Goal: Obtain resource: Download file/media

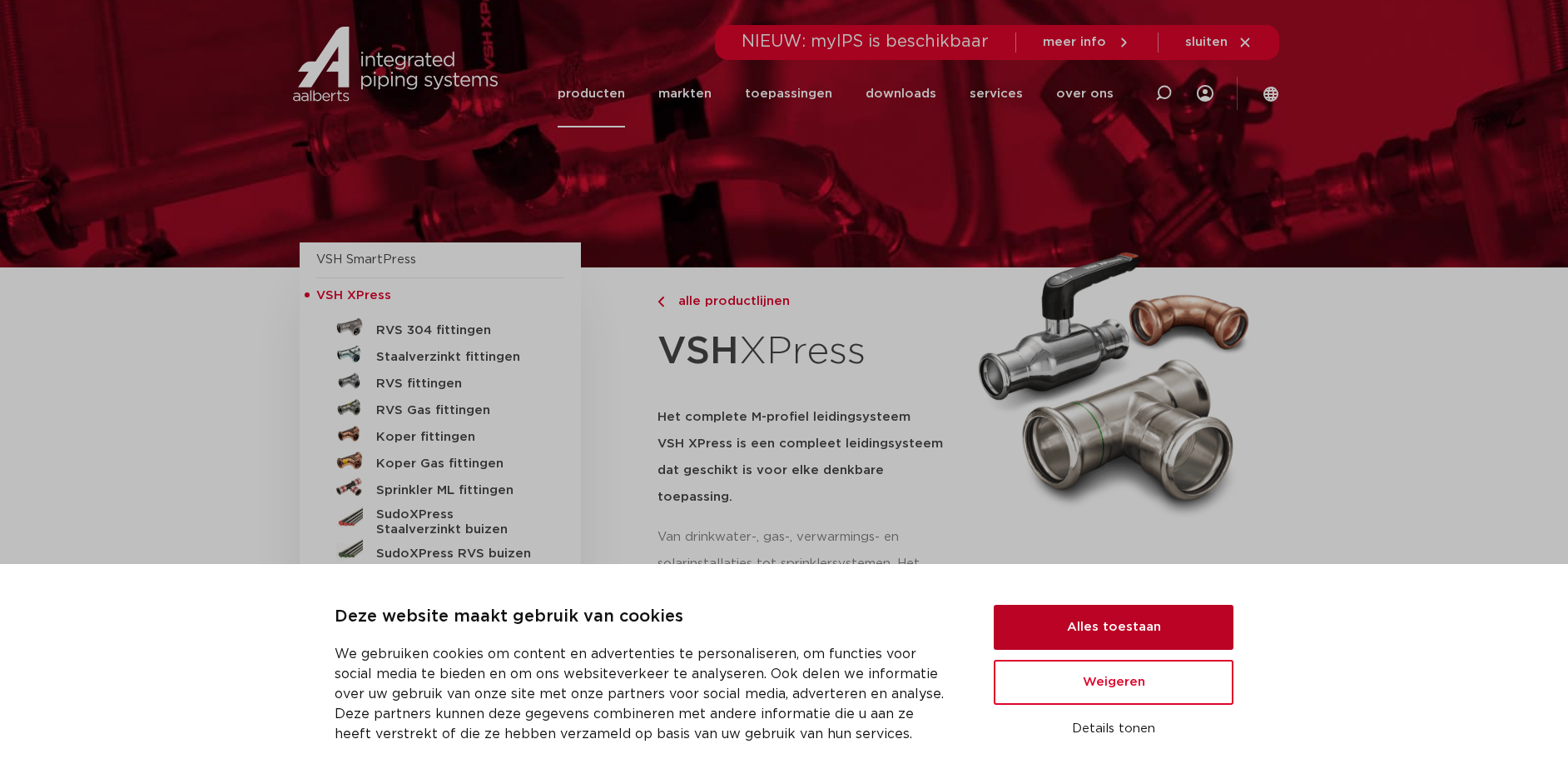
click at [1100, 616] on button "Alles toestaan" at bounding box center [1114, 627] width 240 height 45
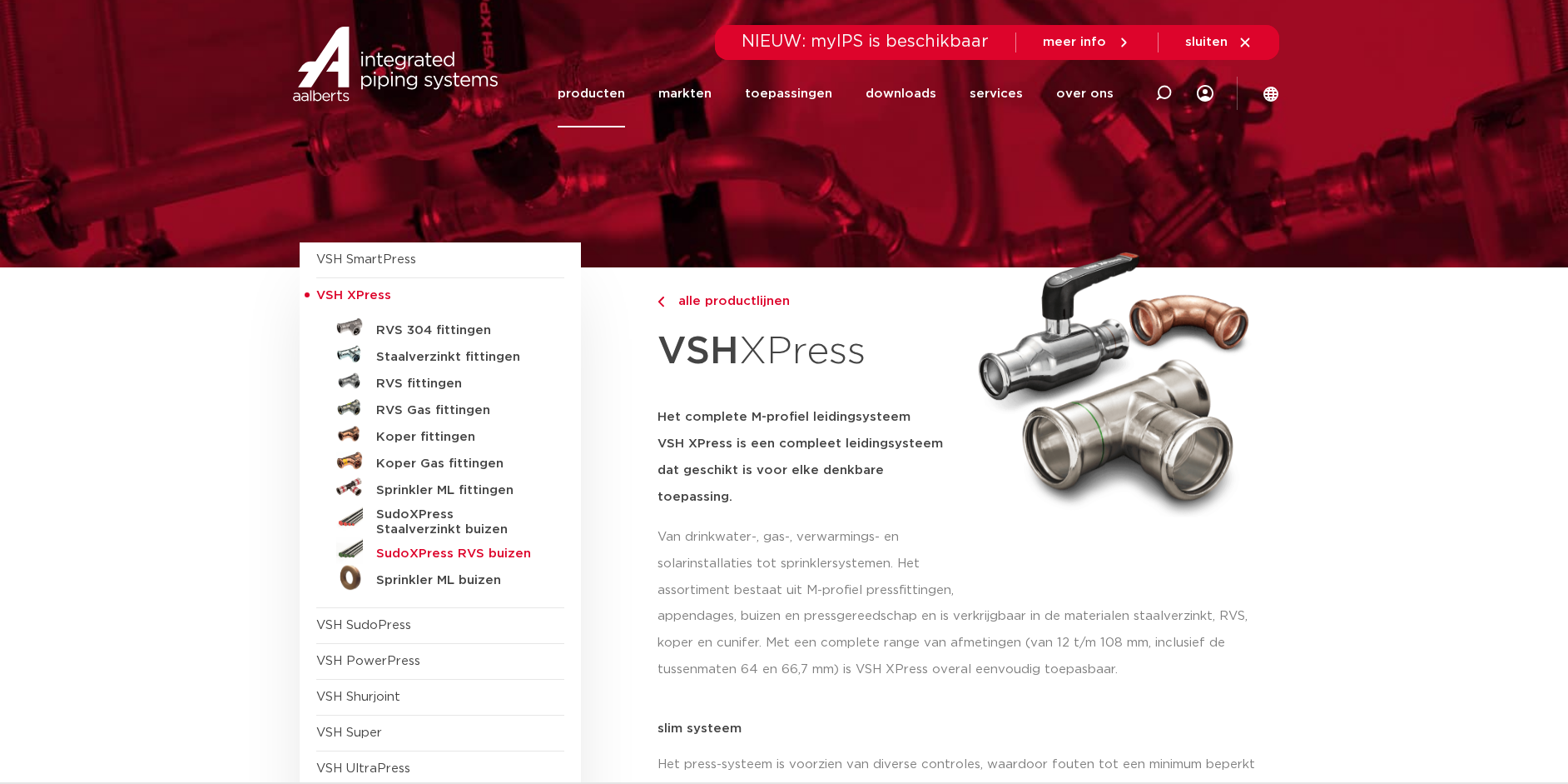
click at [508, 546] on h5 "SudoXPress RVS buizen" at bounding box center [458, 553] width 165 height 15
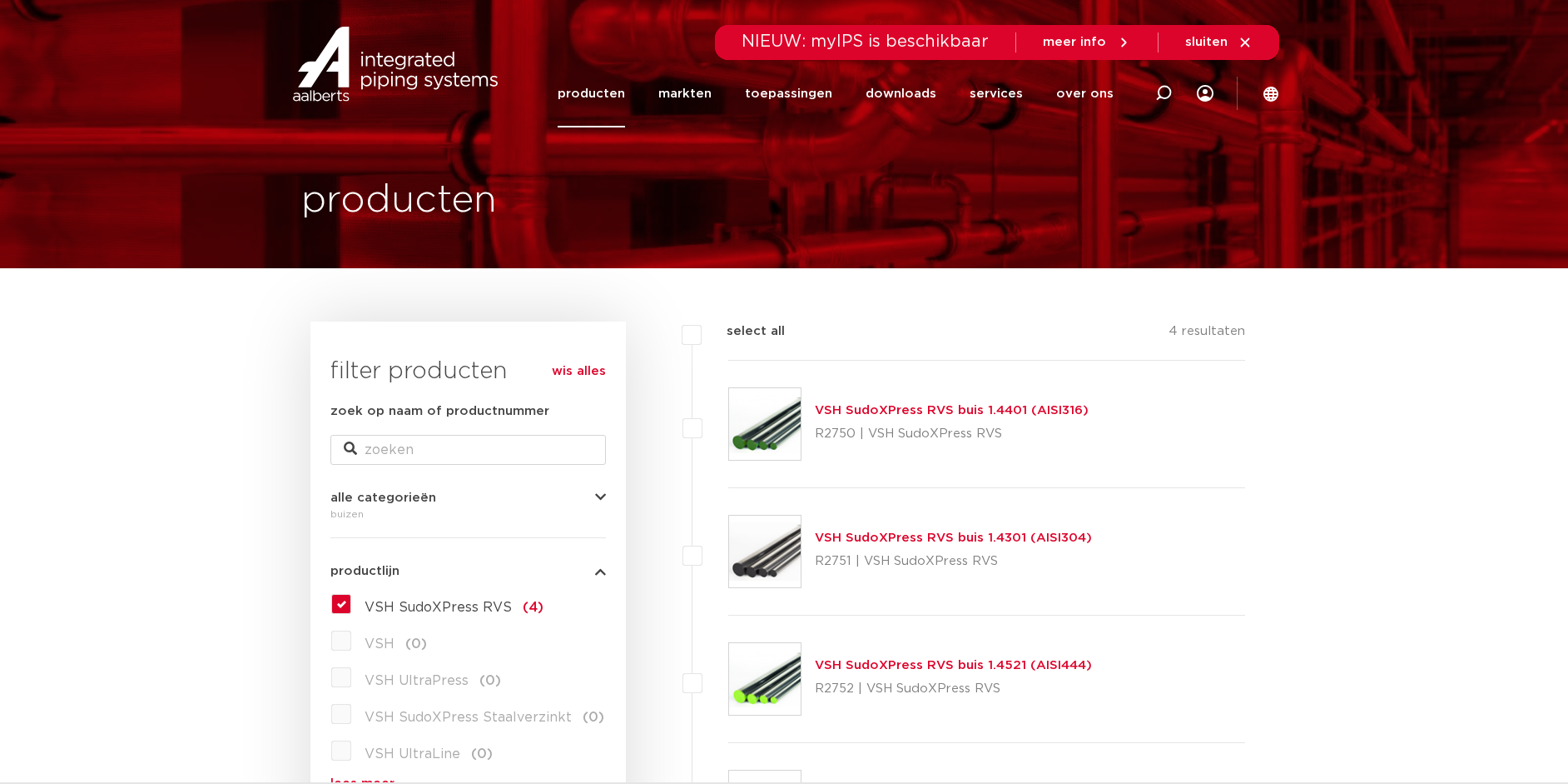
click at [929, 413] on link "VSH SudoXPress RVS buis 1.4401 (AISI316)" at bounding box center [952, 410] width 274 height 13
click at [780, 424] on img at bounding box center [765, 424] width 71 height 71
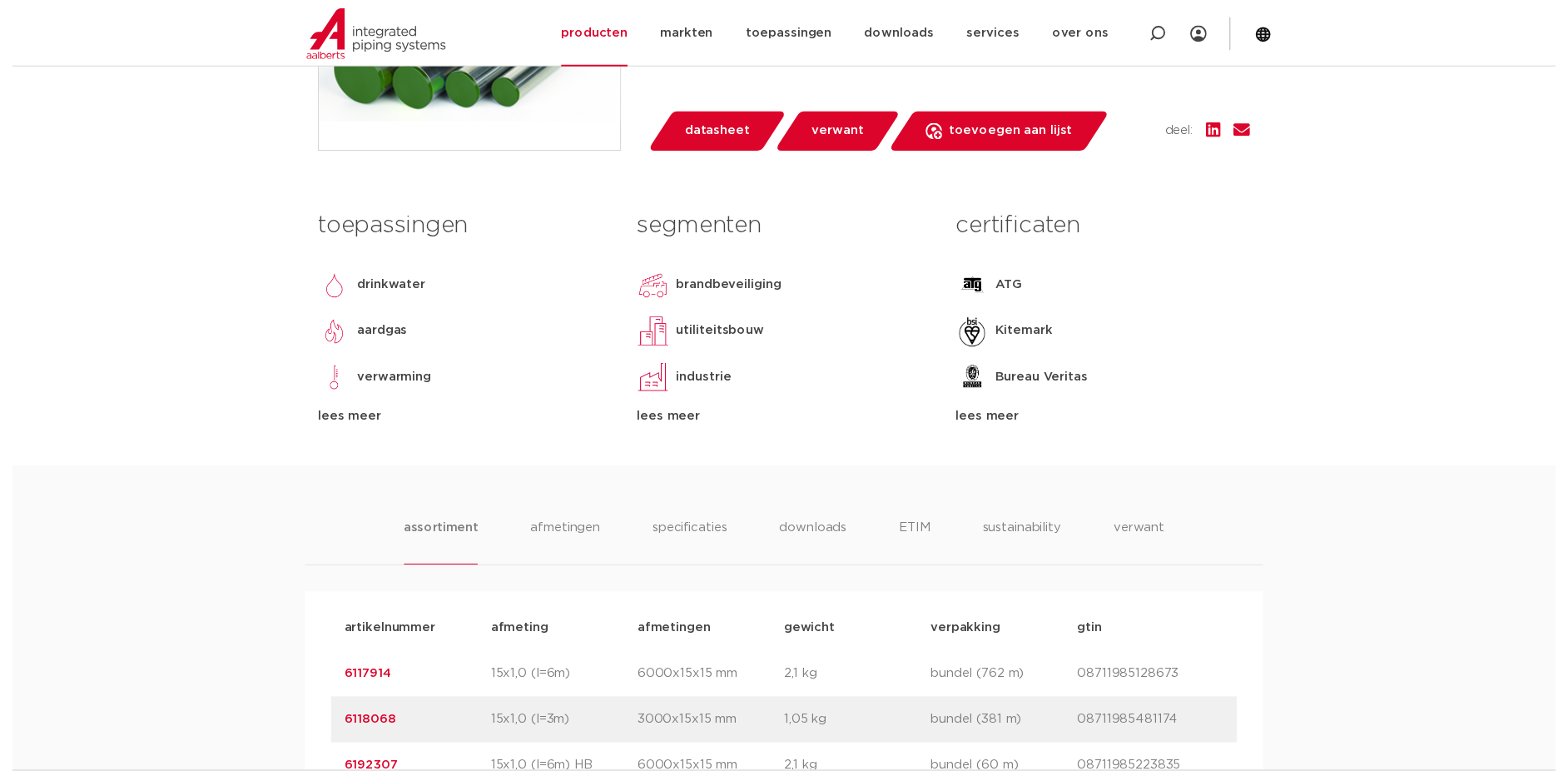
scroll to position [584, 0]
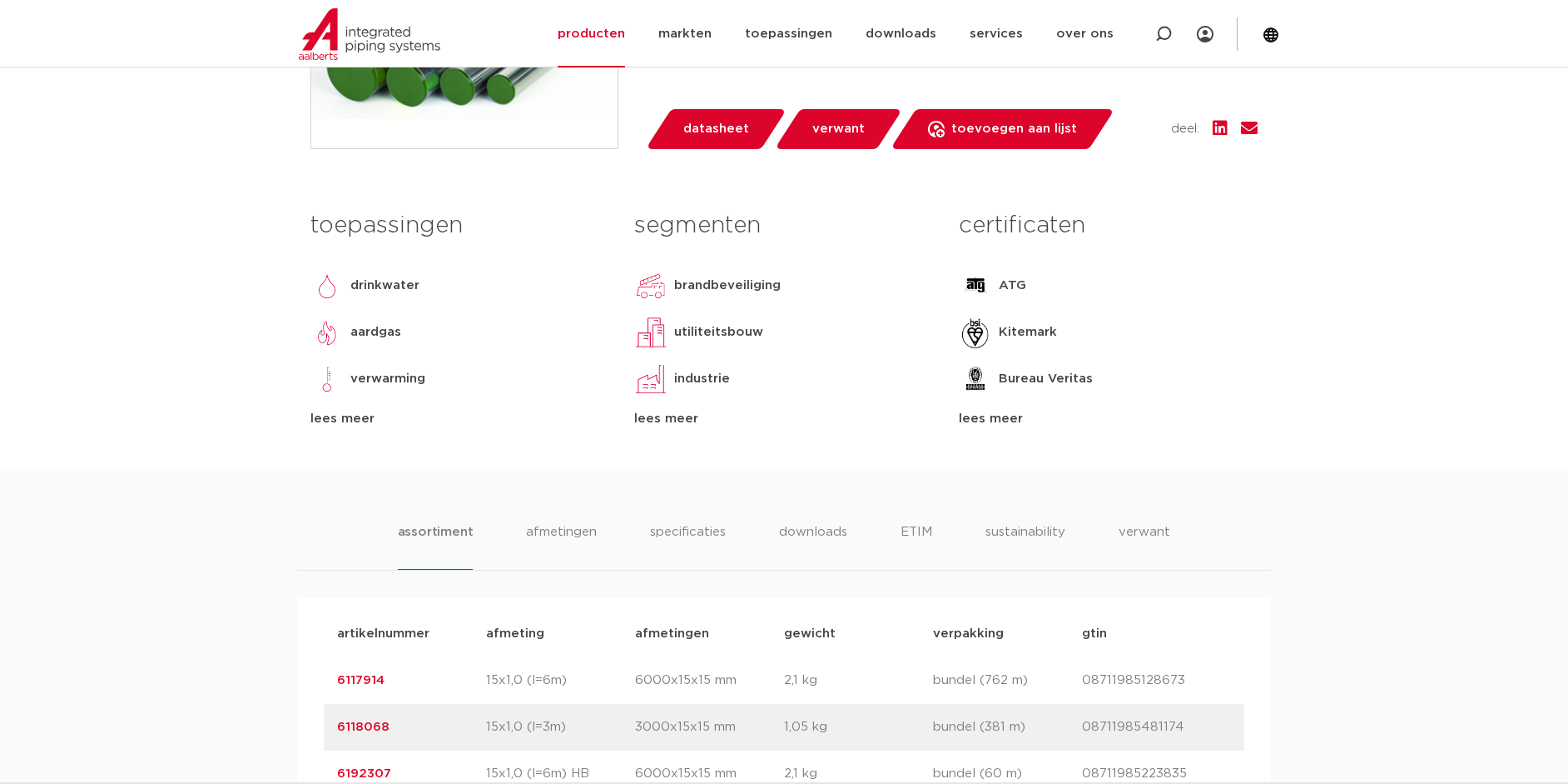
click at [714, 142] on span "datasheet" at bounding box center [716, 129] width 66 height 27
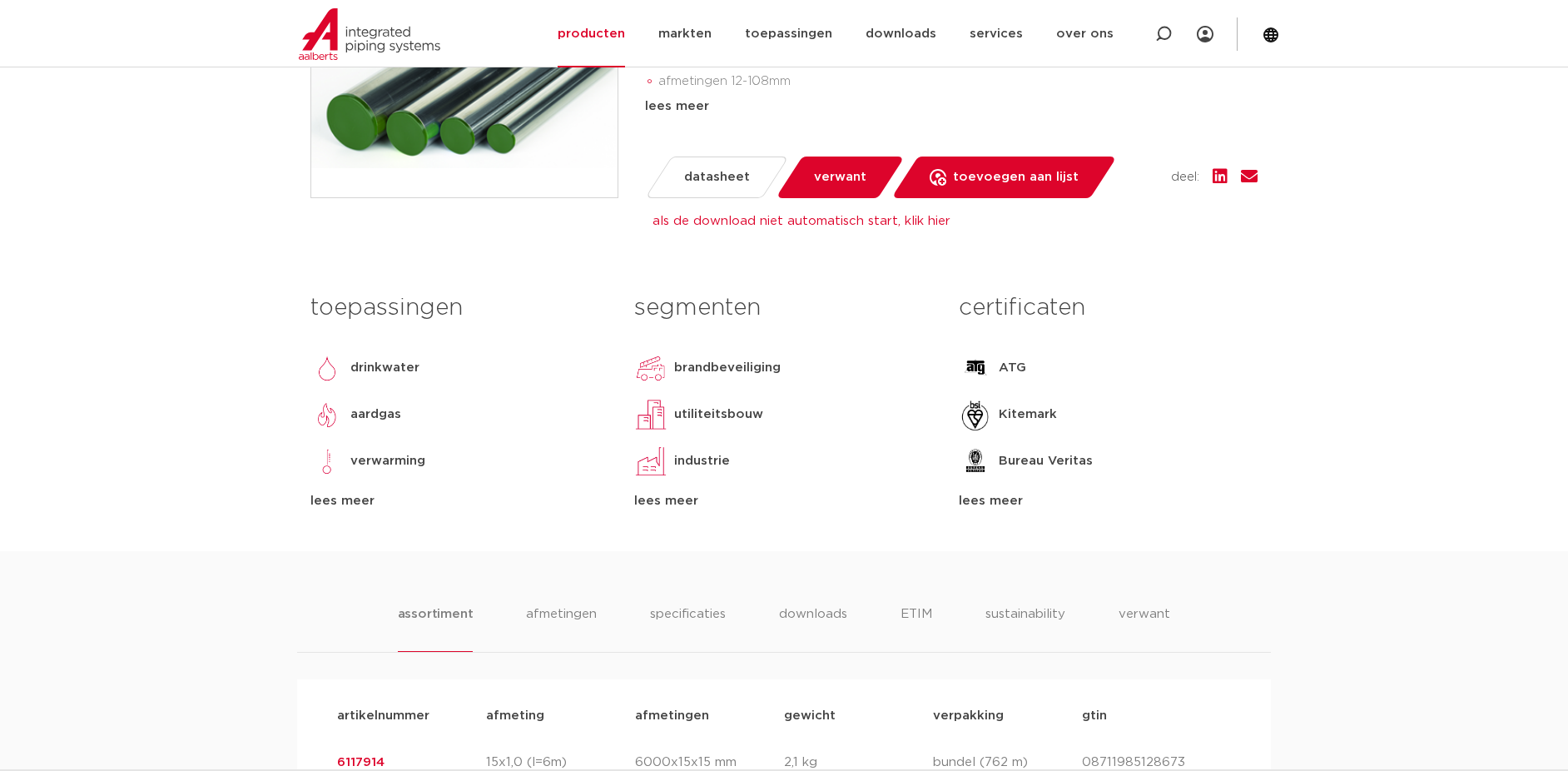
scroll to position [498, 0]
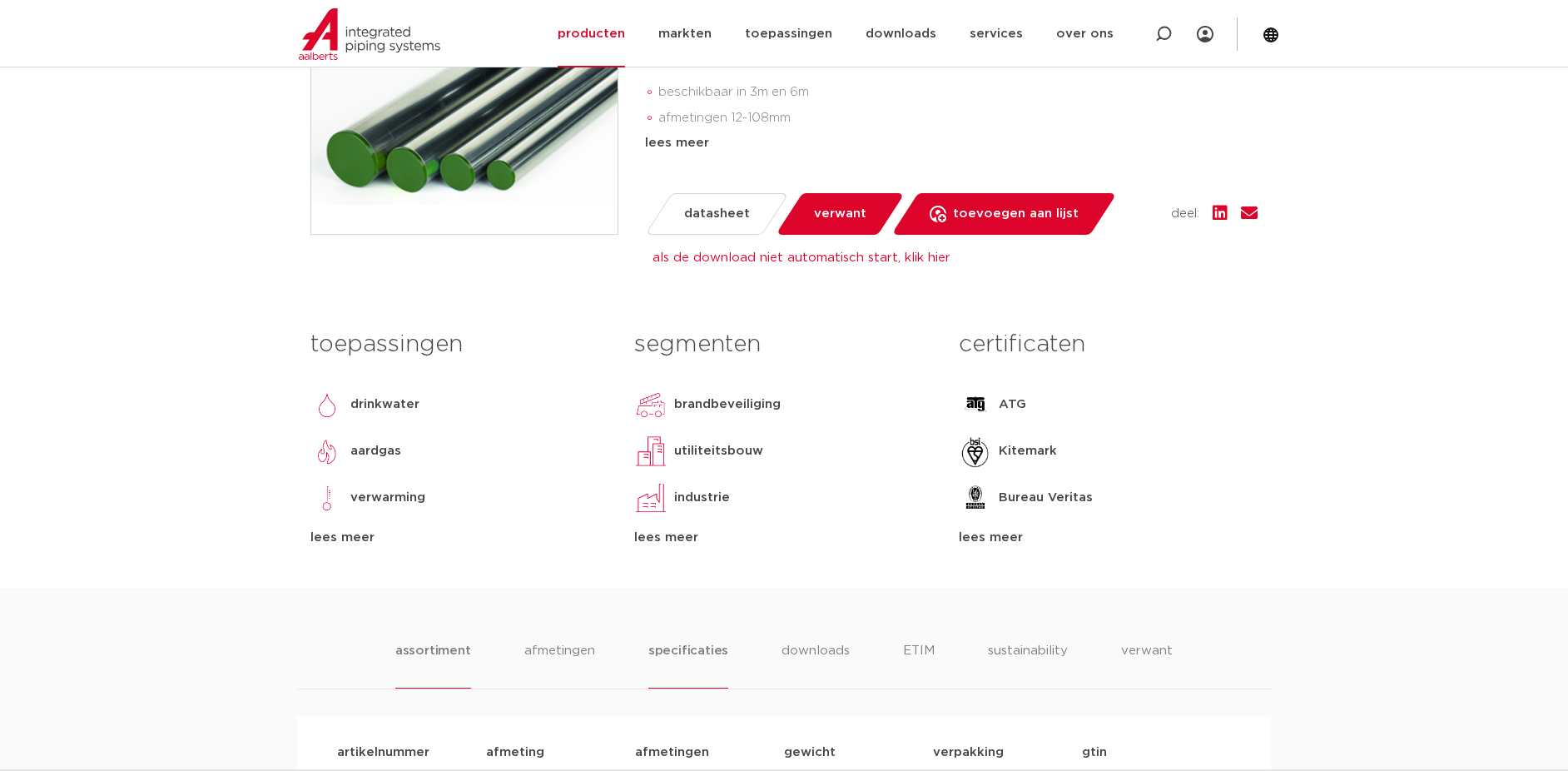
click at [705, 688] on li "specificaties" at bounding box center [688, 665] width 80 height 48
click at [710, 227] on span "datasheet" at bounding box center [717, 214] width 66 height 27
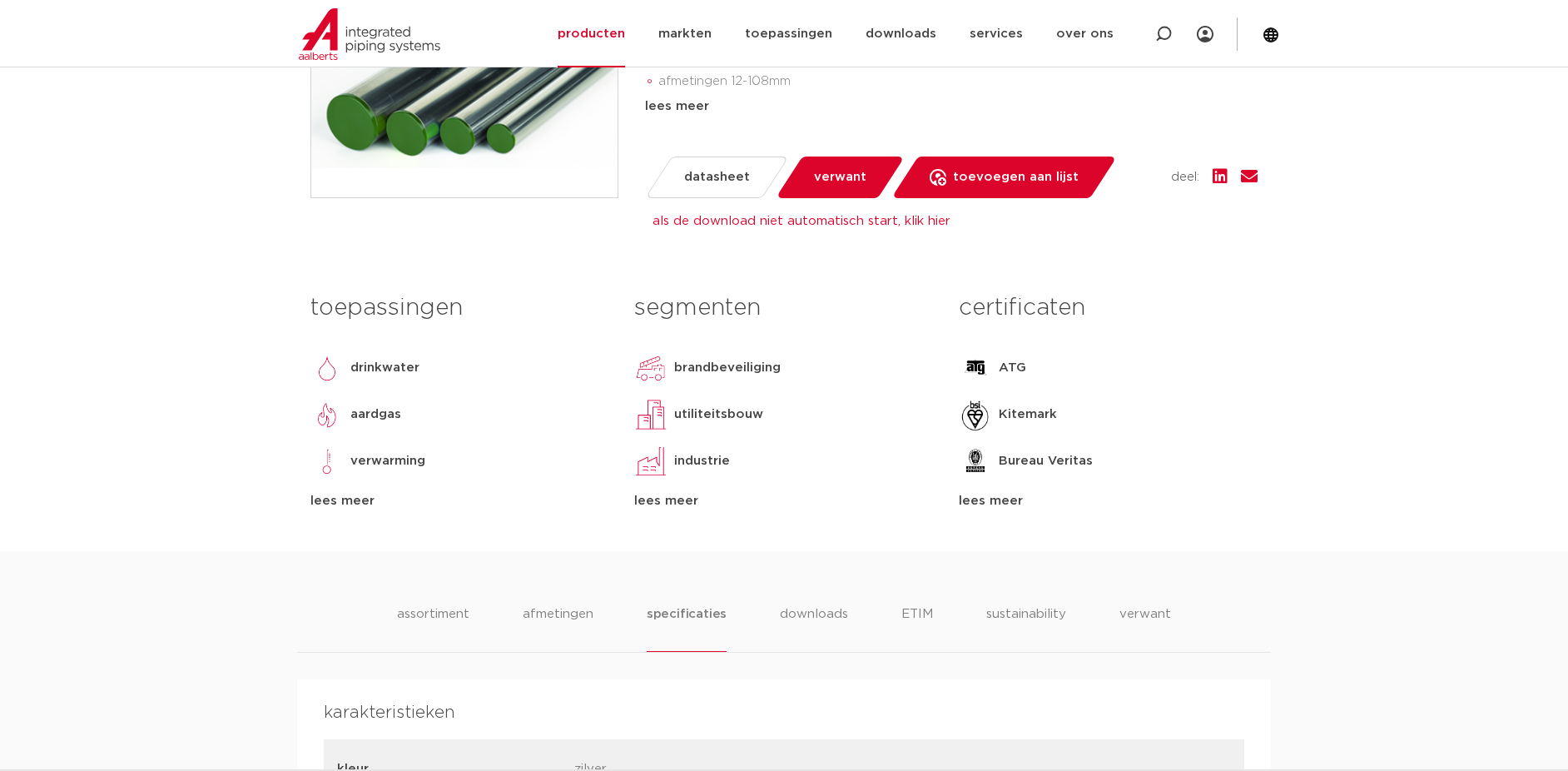
scroll to position [526, 0]
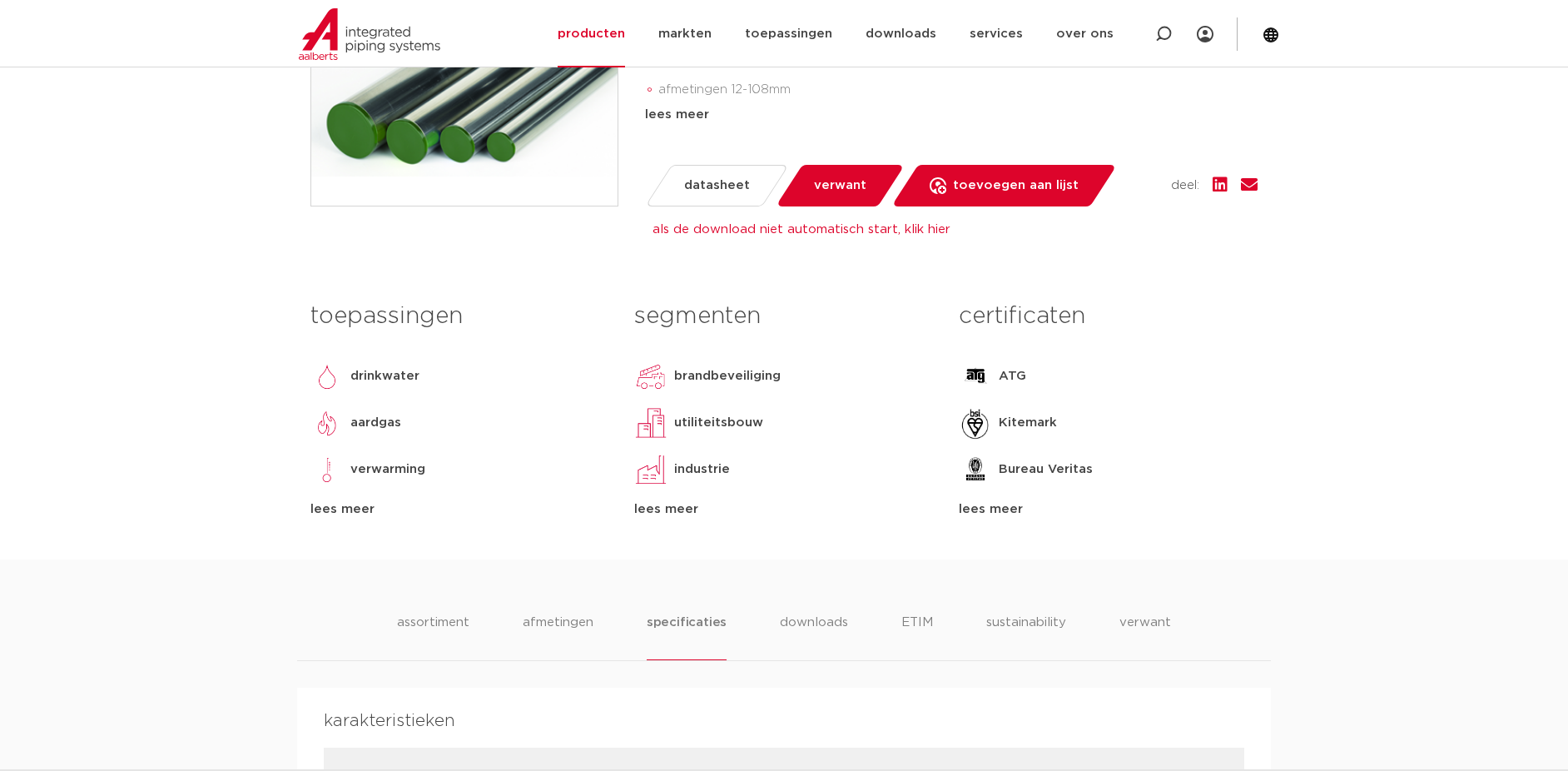
click at [709, 199] on span "datasheet" at bounding box center [717, 186] width 66 height 27
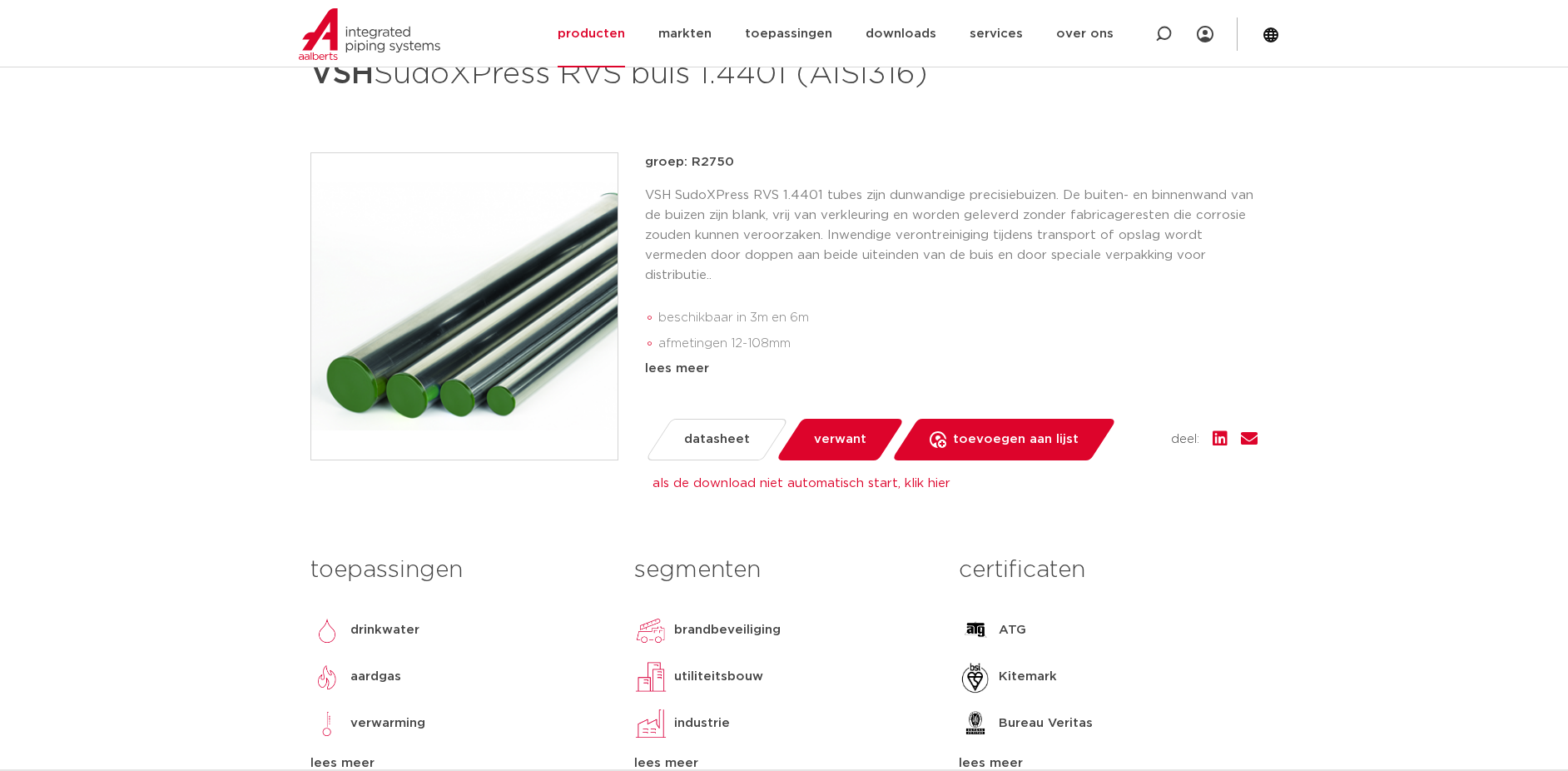
scroll to position [280, 0]
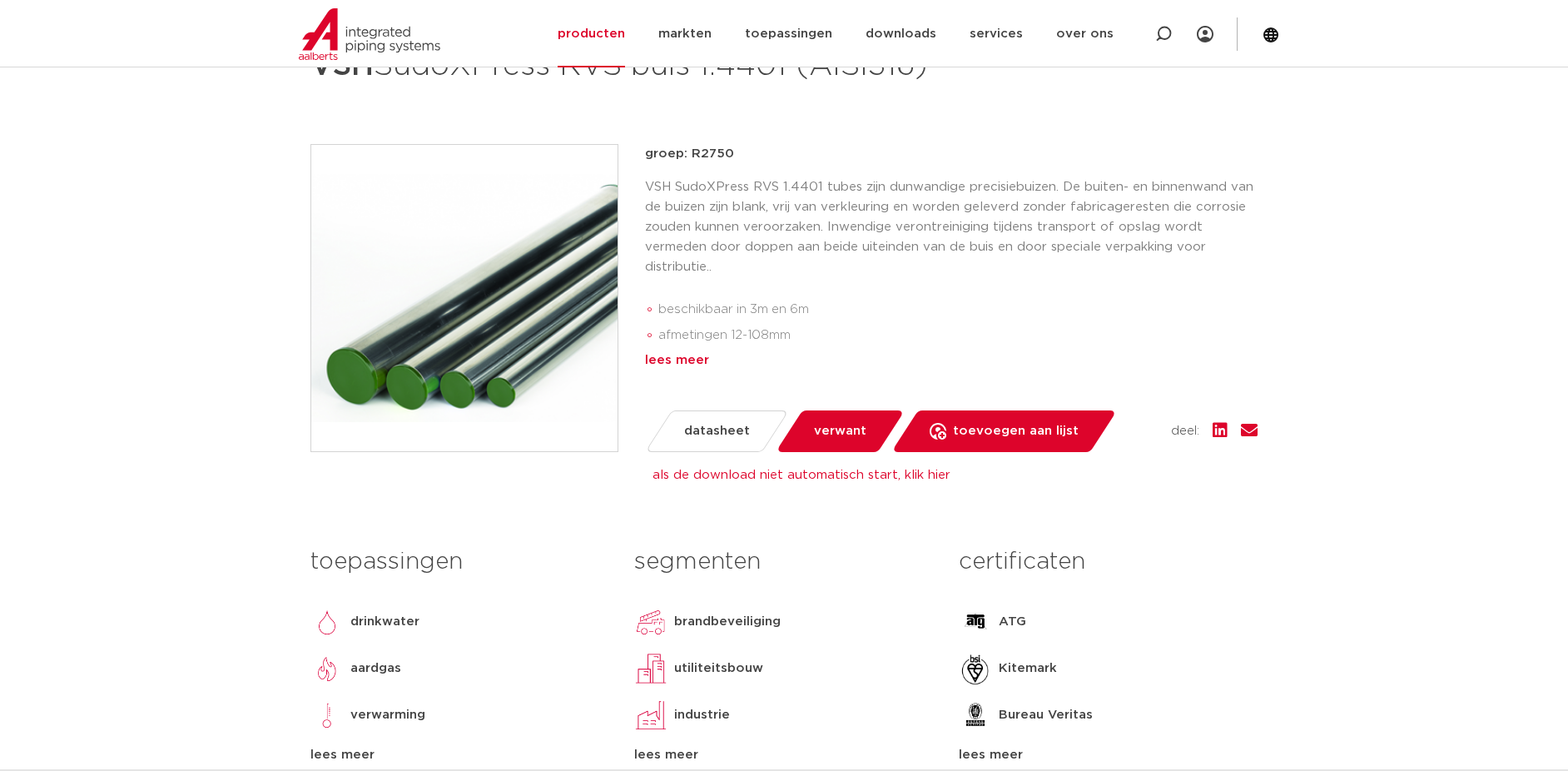
click at [685, 370] on div "lees meer" at bounding box center [951, 360] width 612 height 20
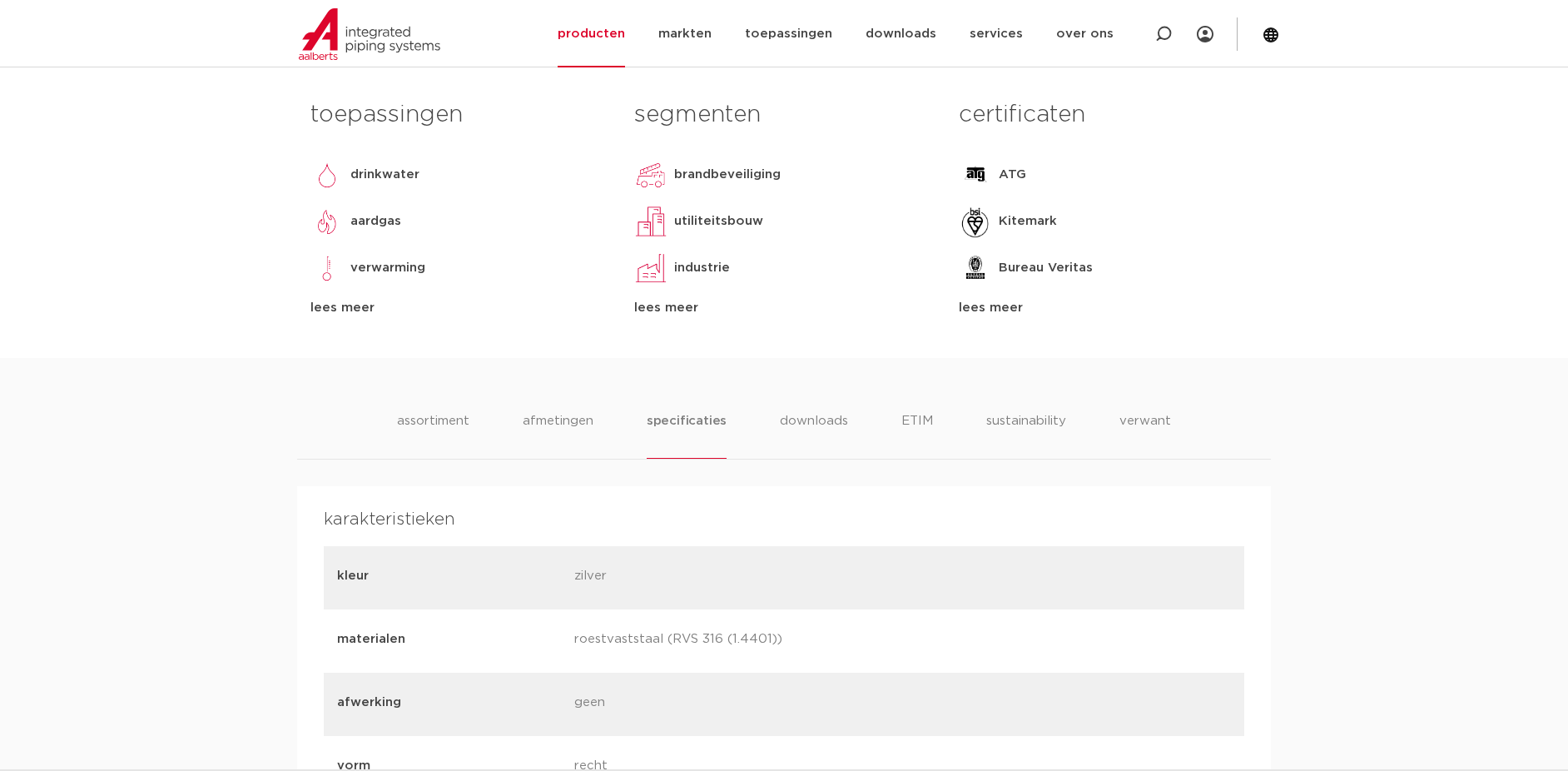
scroll to position [803, 0]
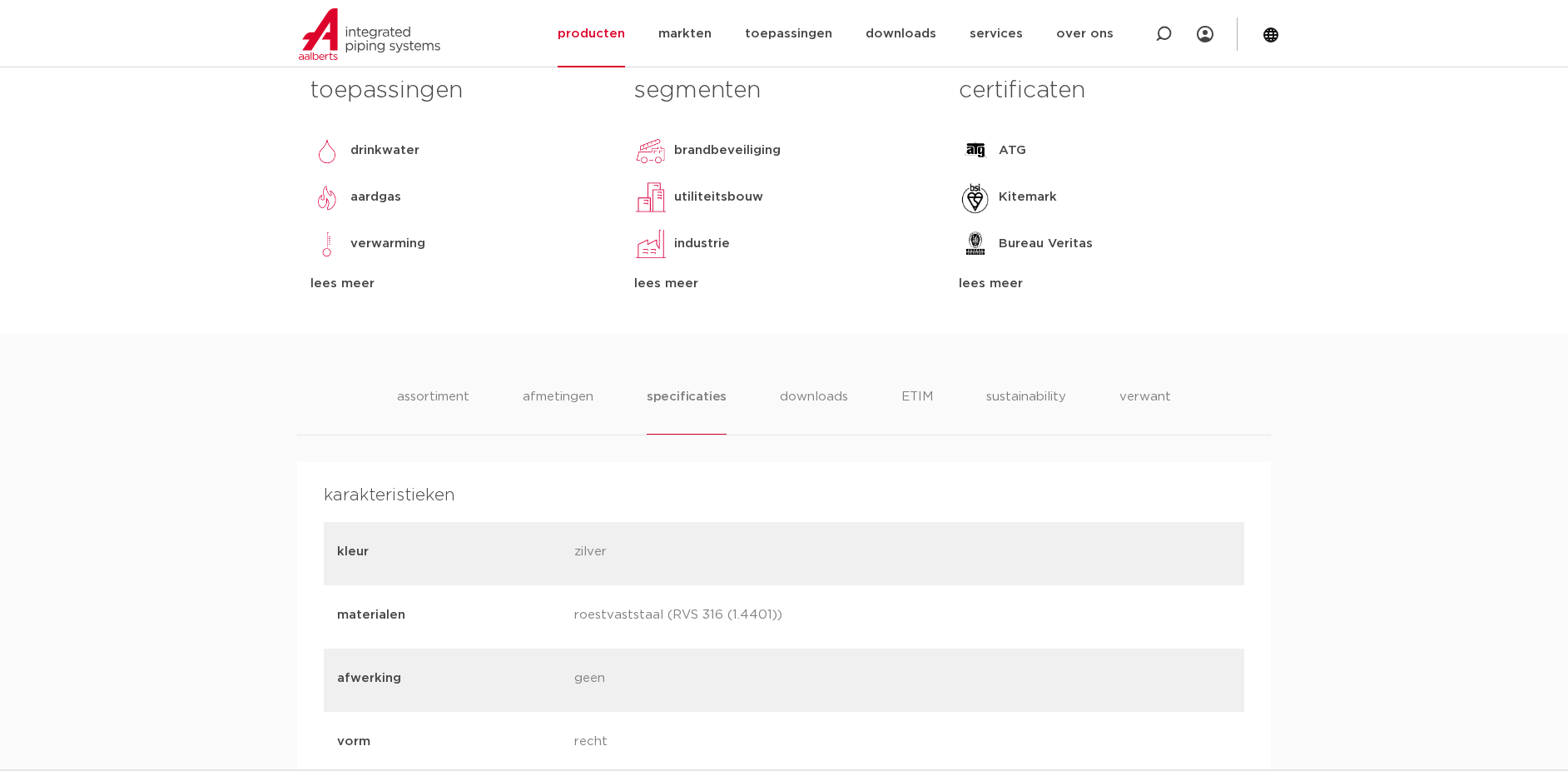
click at [658, 294] on div "lees meer" at bounding box center [784, 284] width 299 height 20
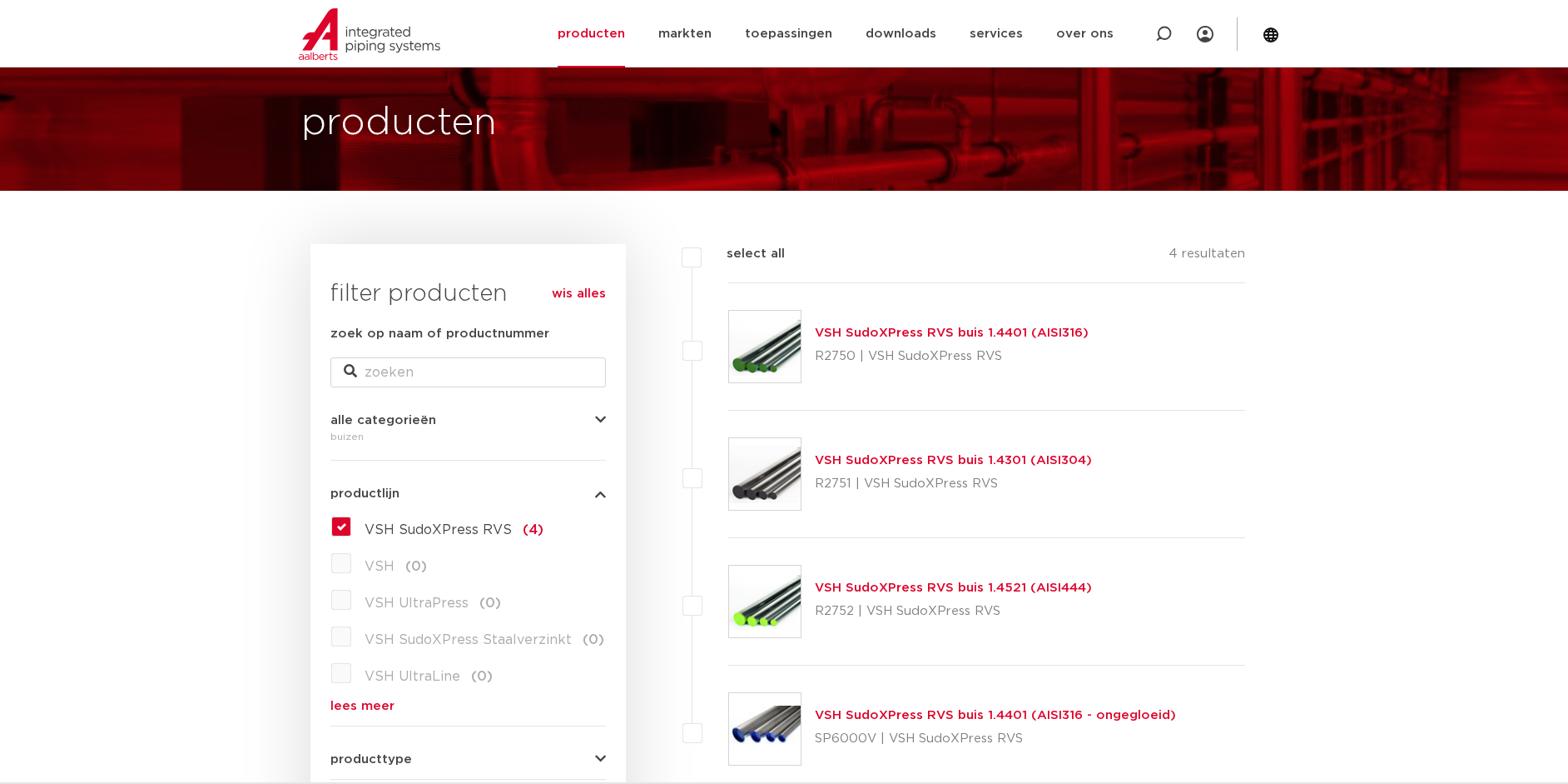
scroll to position [75, 0]
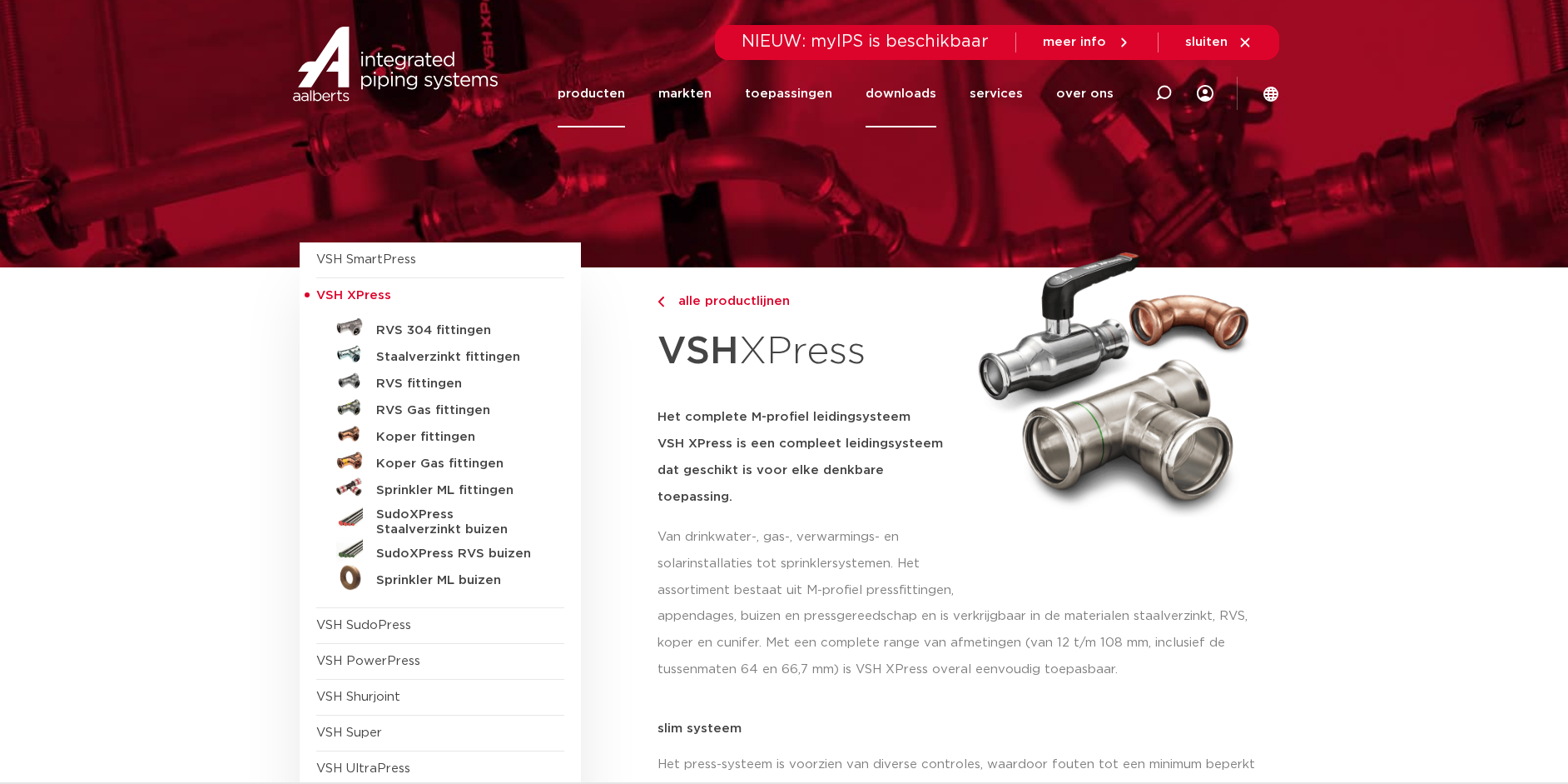
click at [917, 91] on link "downloads" at bounding box center [901, 94] width 71 height 68
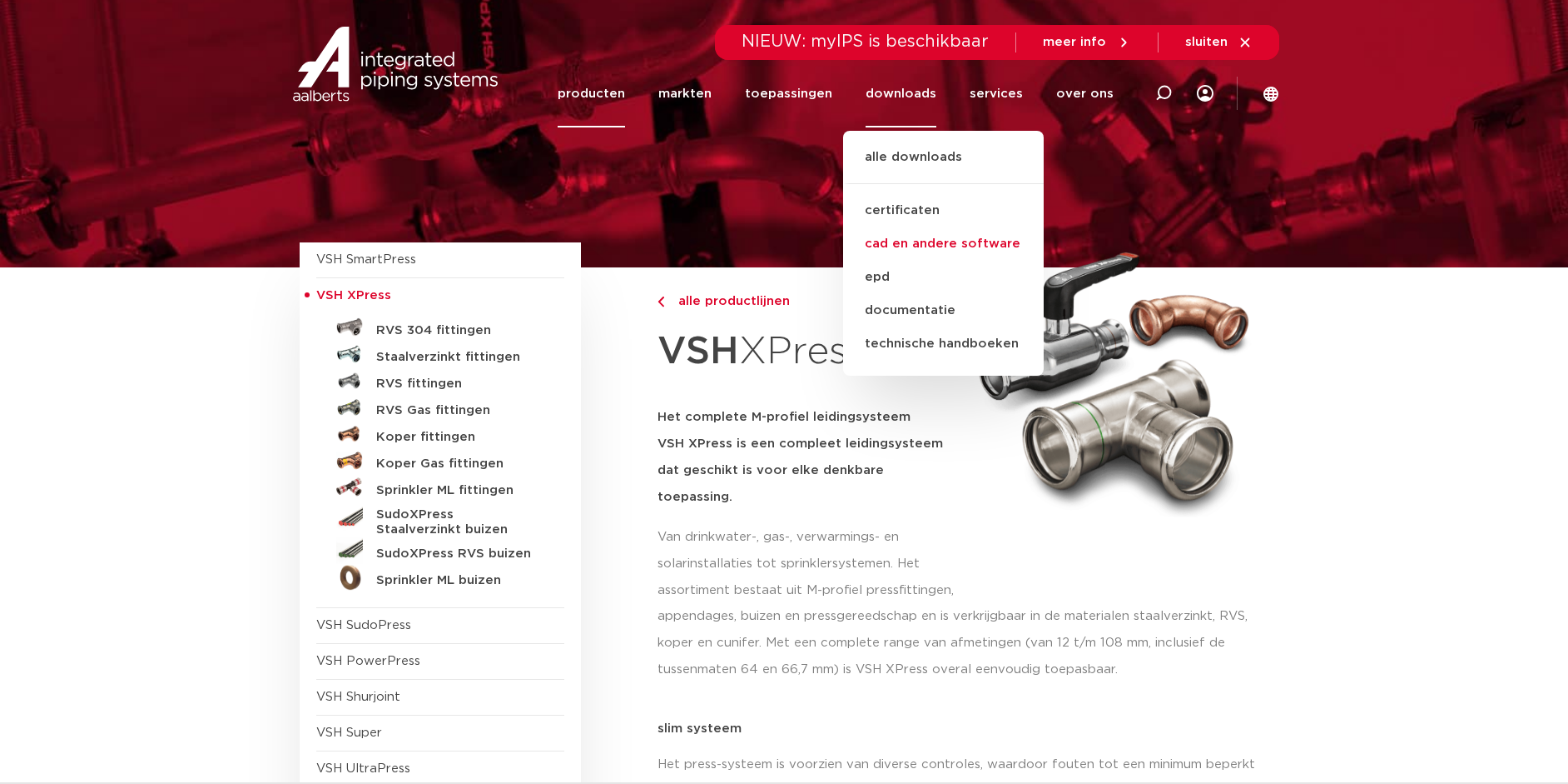
click at [929, 245] on link "cad en andere software" at bounding box center [943, 243] width 201 height 33
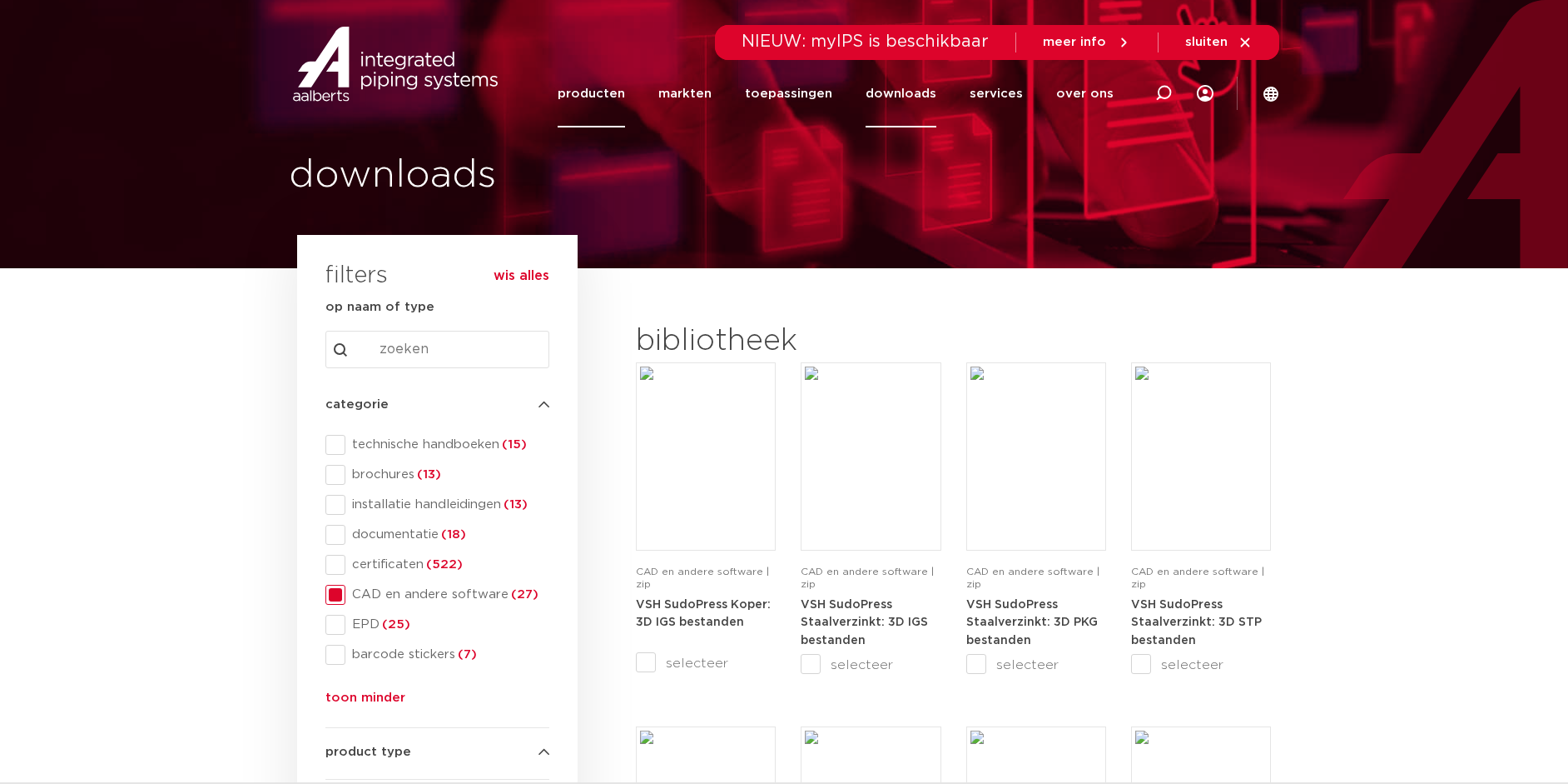
click at [599, 88] on link "producten" at bounding box center [591, 94] width 68 height 68
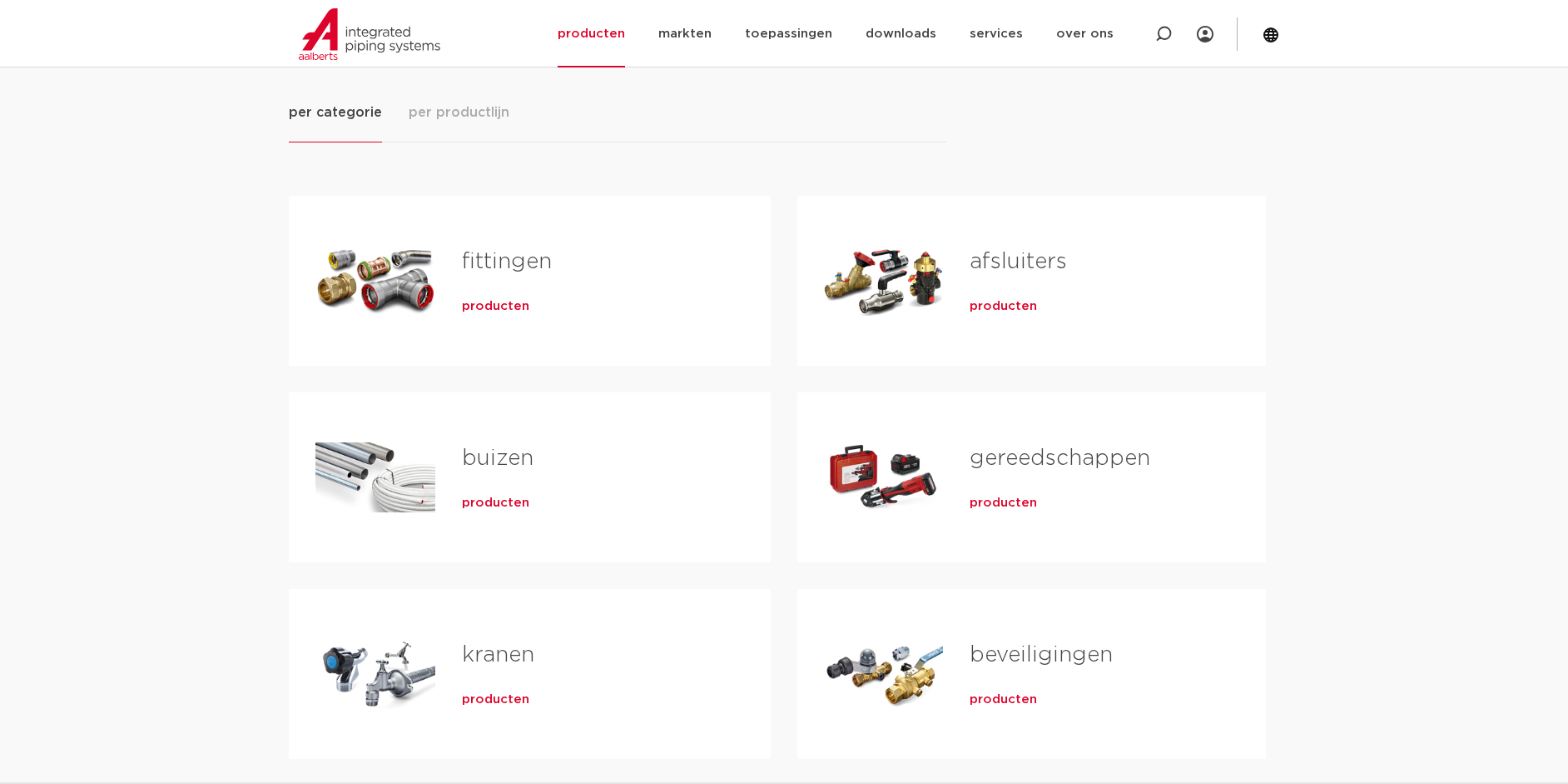
scroll to position [227, 0]
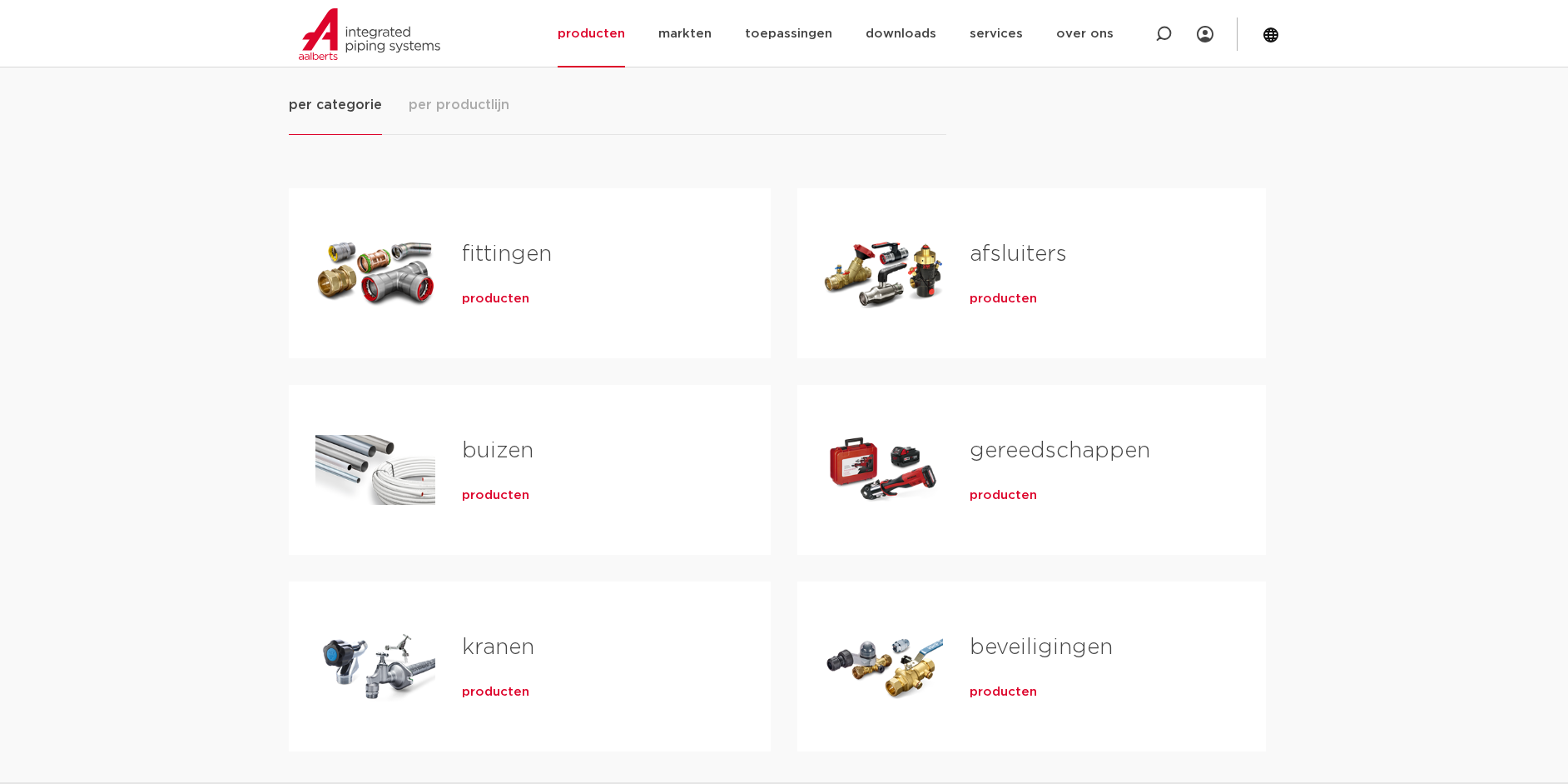
click at [386, 273] on div "Tabs. Open items met enter of spatie, sluit af met escape en navigeer met de pi…" at bounding box center [375, 272] width 120 height 116
click at [476, 493] on span "producten" at bounding box center [495, 496] width 68 height 16
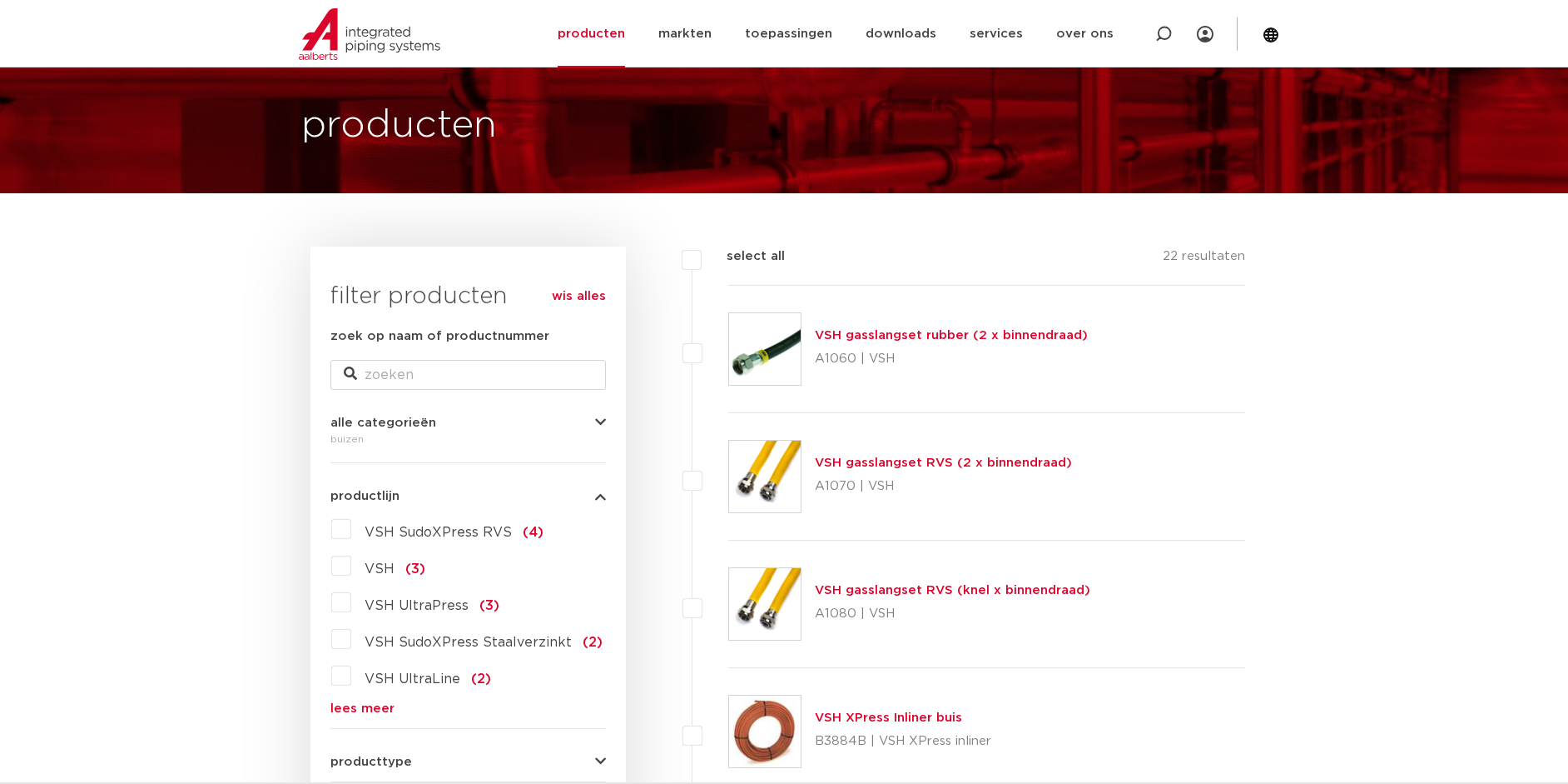
click at [456, 528] on span "VSH SudoXPress RVS" at bounding box center [439, 532] width 148 height 14
click at [0, 0] on input "VSH SudoXPress RVS (4)" at bounding box center [0, 0] width 0 height 0
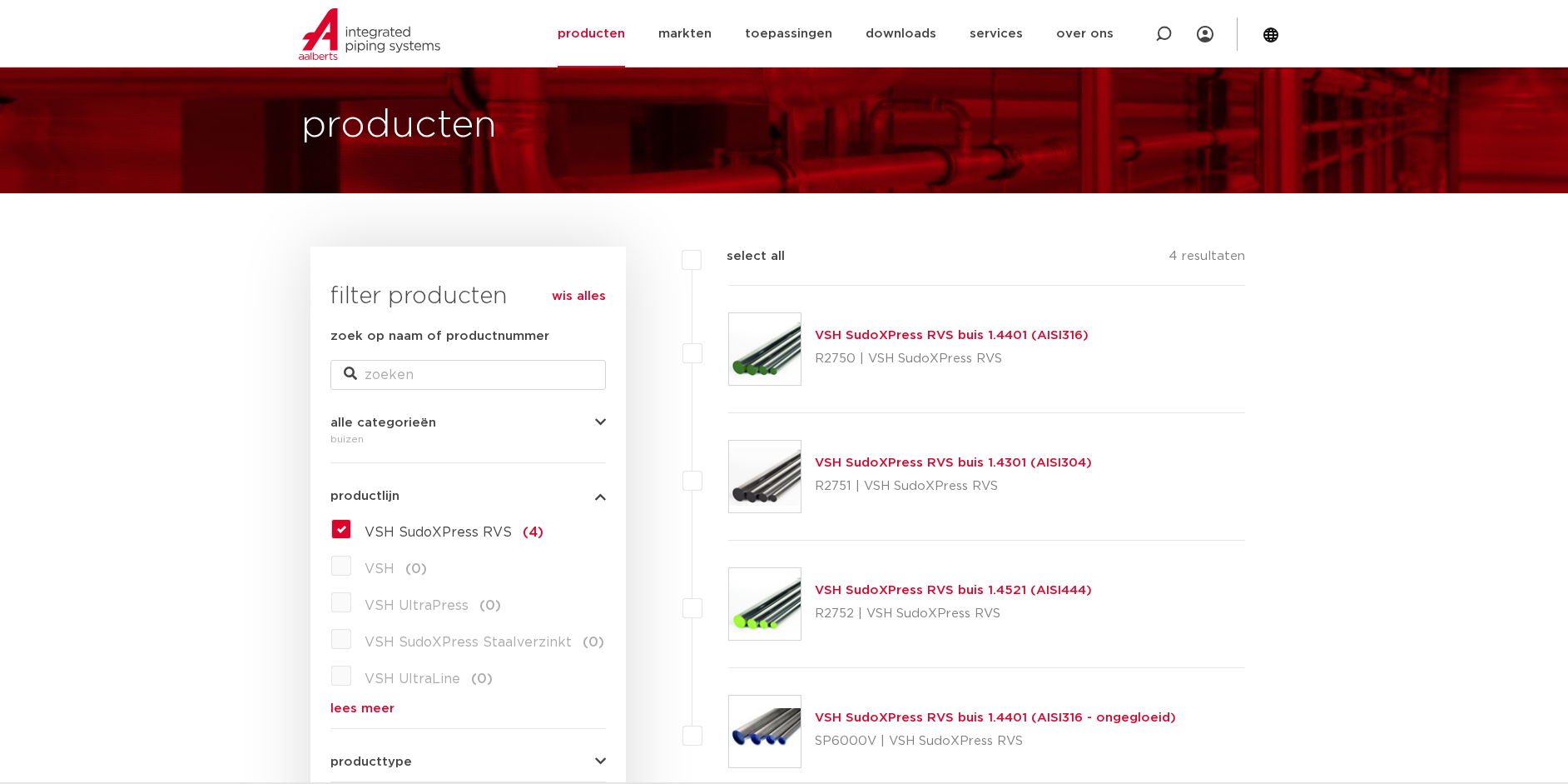
click at [835, 346] on p "R2750 | VSH SudoXPress RVS" at bounding box center [952, 360] width 274 height 27
click at [783, 362] on img at bounding box center [765, 349] width 71 height 71
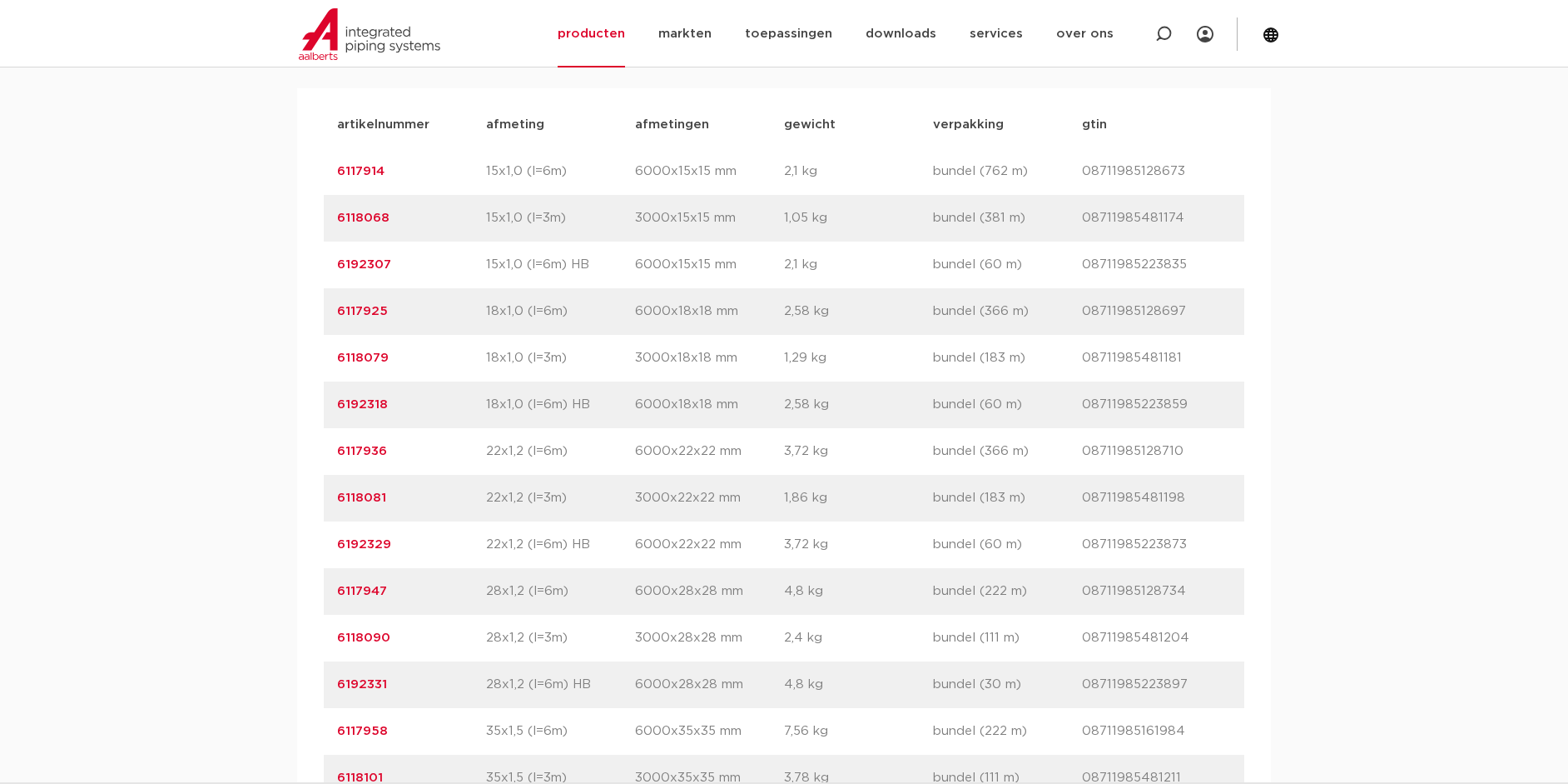
scroll to position [1169, 0]
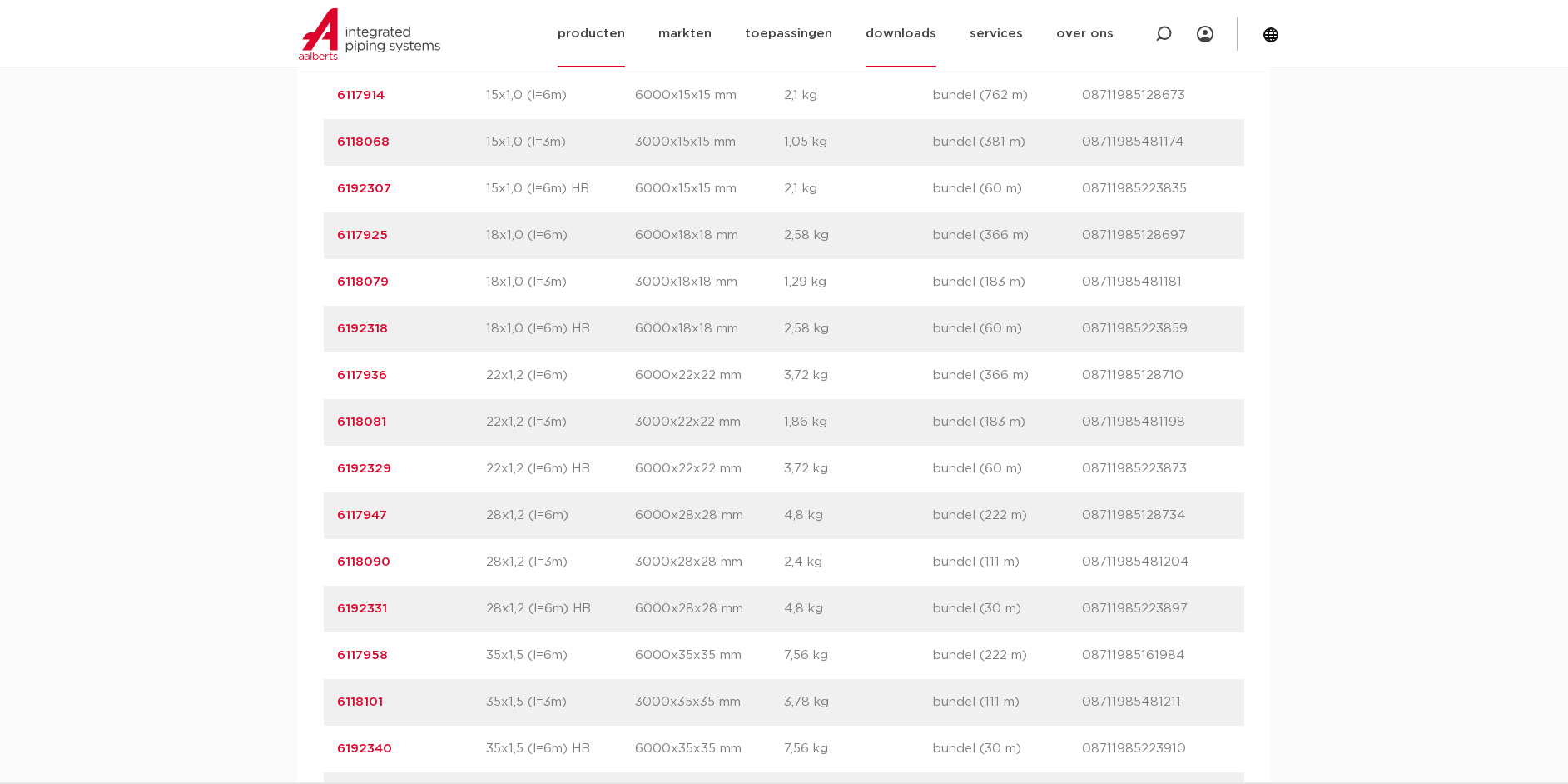
click at [911, 37] on link "downloads" at bounding box center [901, 33] width 71 height 68
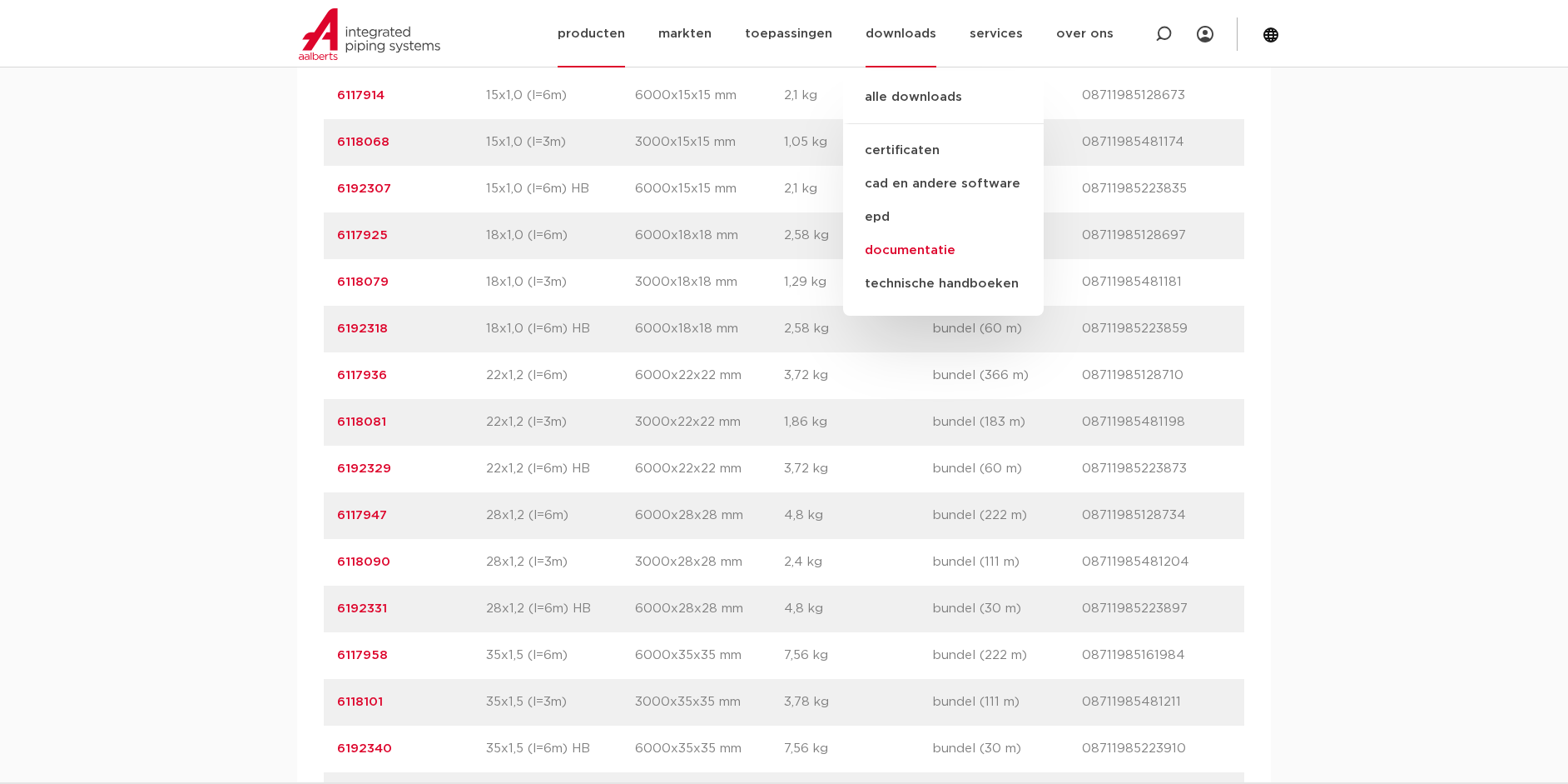
click at [929, 249] on link "documentatie" at bounding box center [943, 251] width 201 height 33
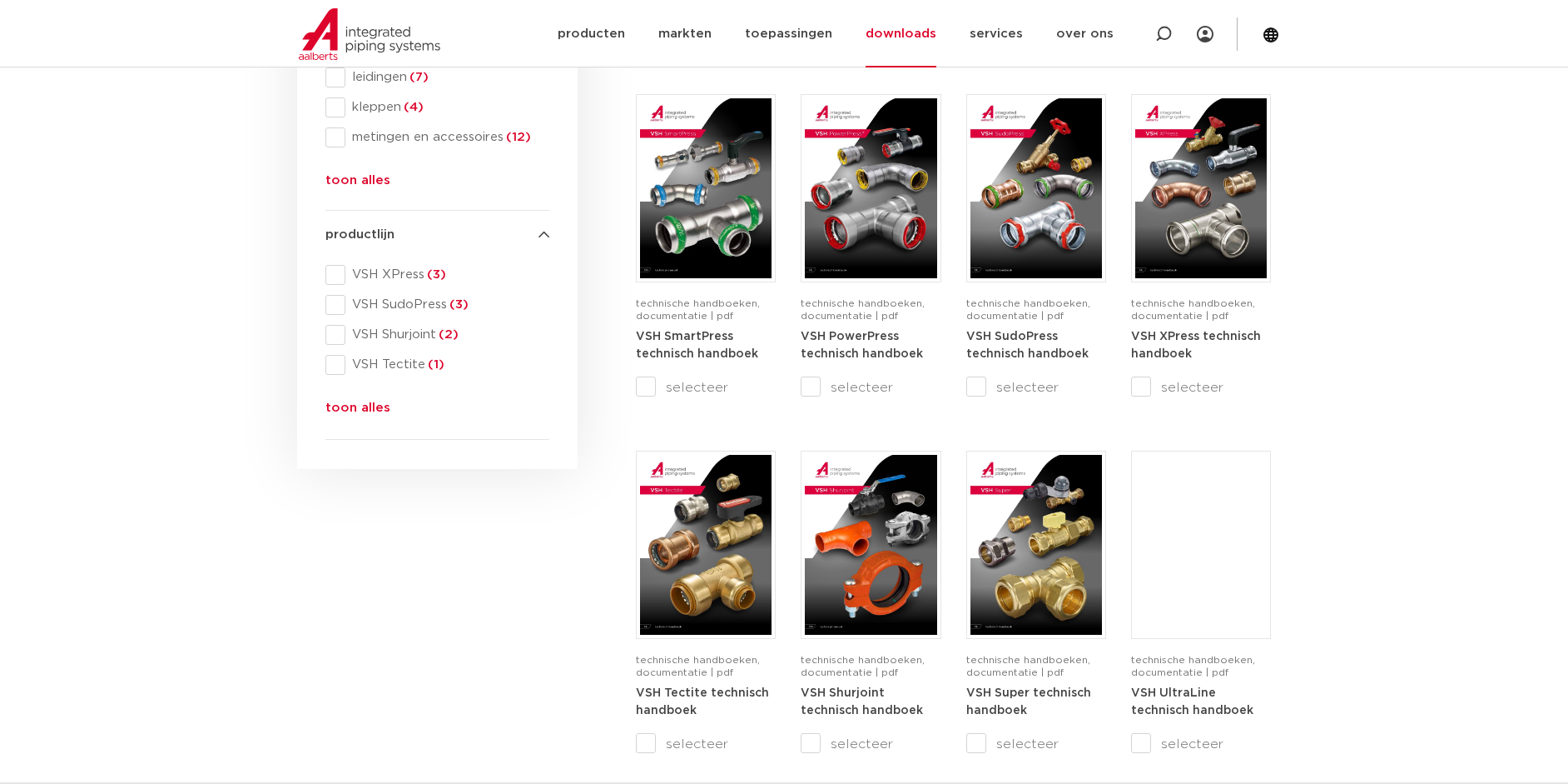
scroll to position [553, 0]
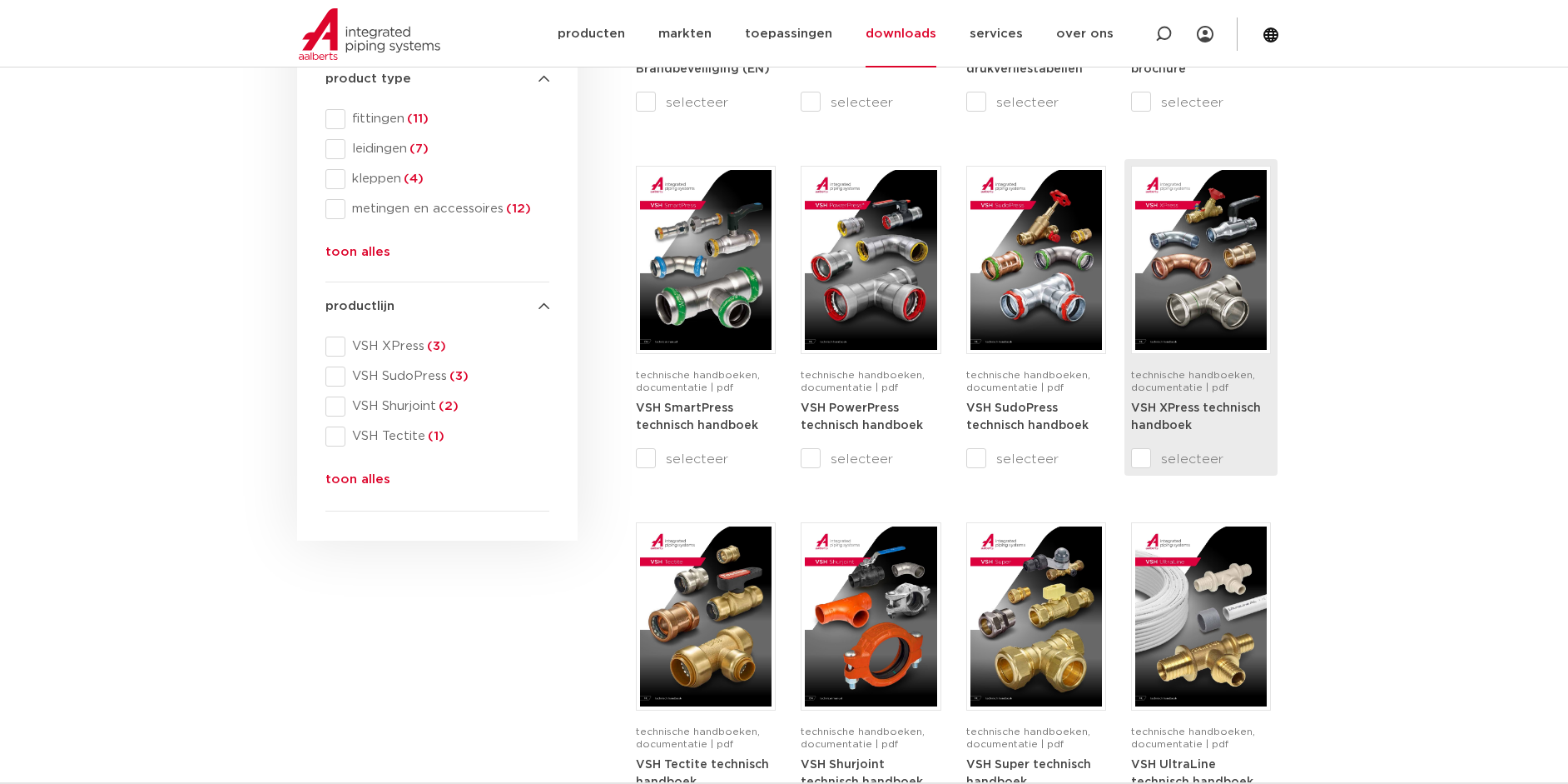
click at [1215, 323] on img at bounding box center [1201, 260] width 131 height 180
